Goal: Task Accomplishment & Management: Manage account settings

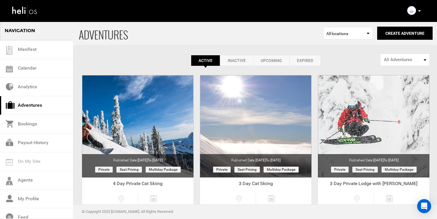
click at [419, 11] on icon at bounding box center [419, 10] width 3 height 1
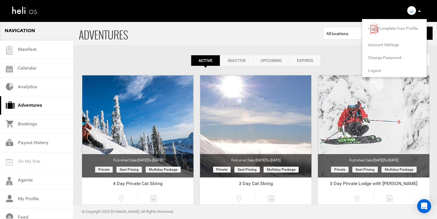
click at [373, 71] on span "Logout" at bounding box center [374, 70] width 13 height 5
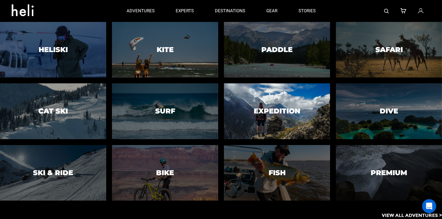
click at [282, 135] on div at bounding box center [277, 111] width 108 height 57
